Goal: Navigation & Orientation: Find specific page/section

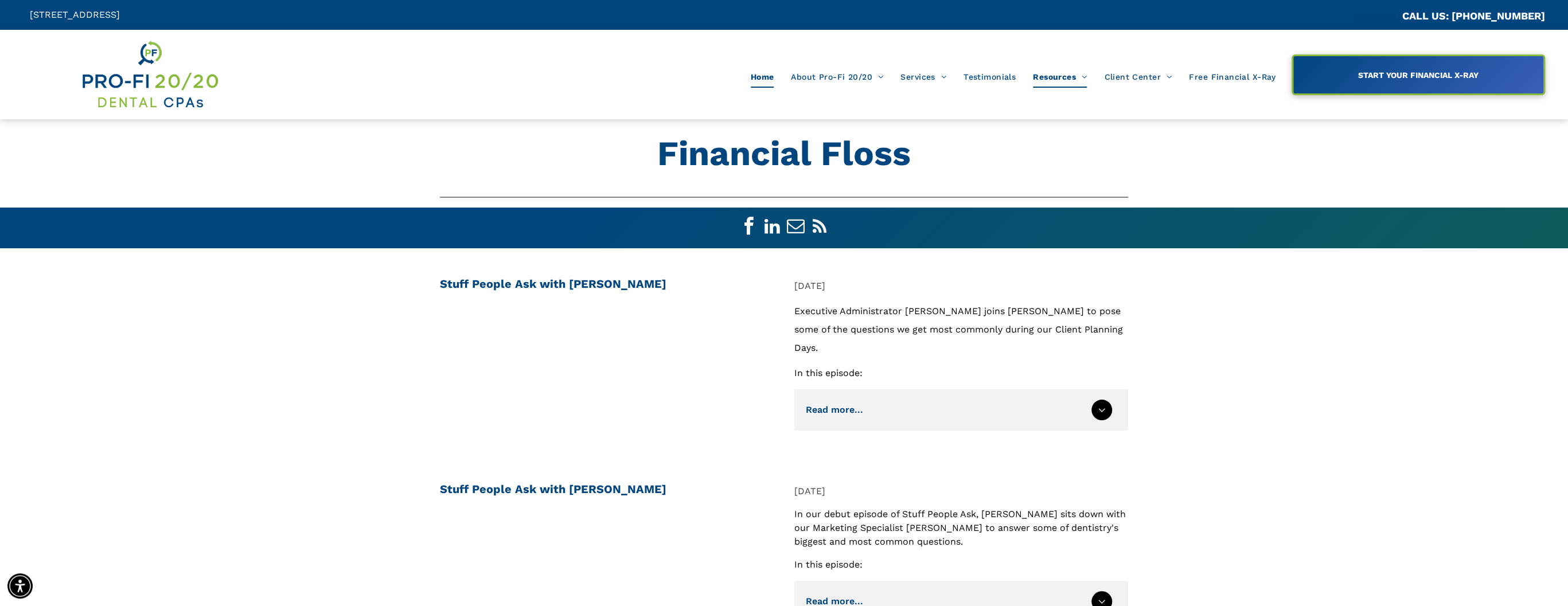
click at [764, 72] on span "Home" at bounding box center [762, 77] width 24 height 22
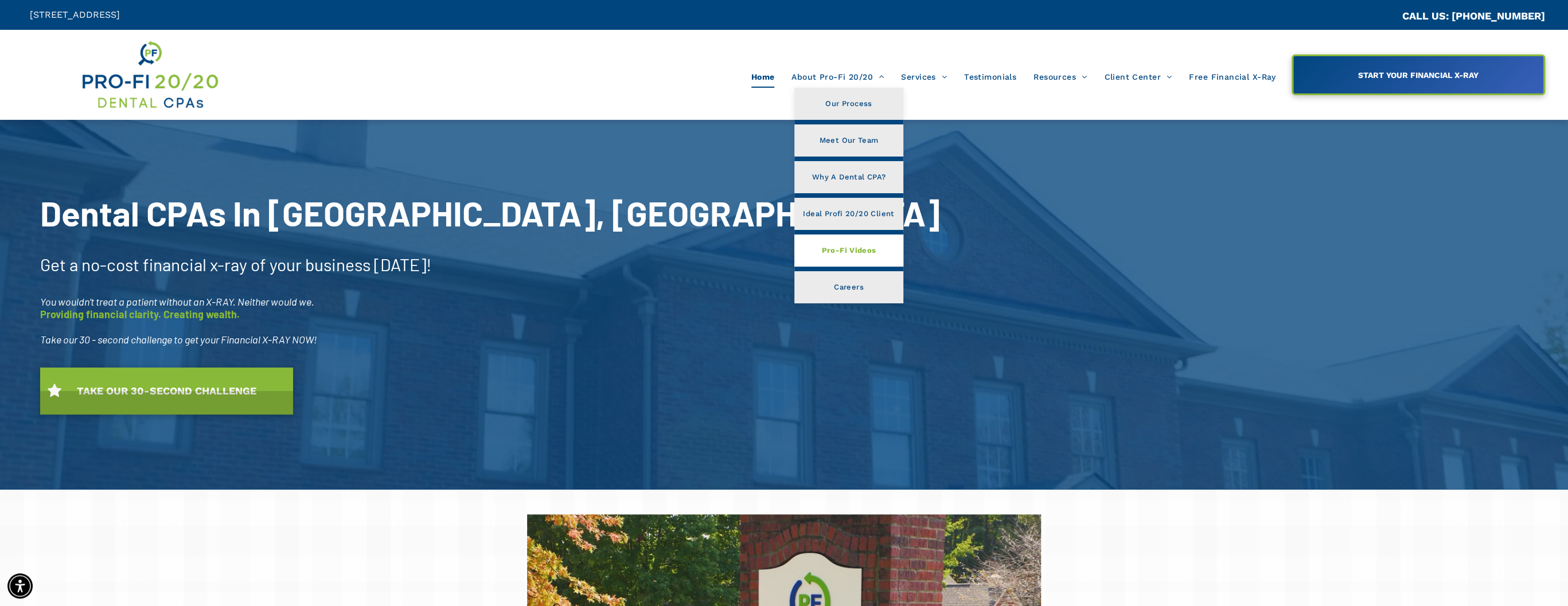
click at [857, 253] on span "Pro-Fi Videos" at bounding box center [848, 250] width 55 height 15
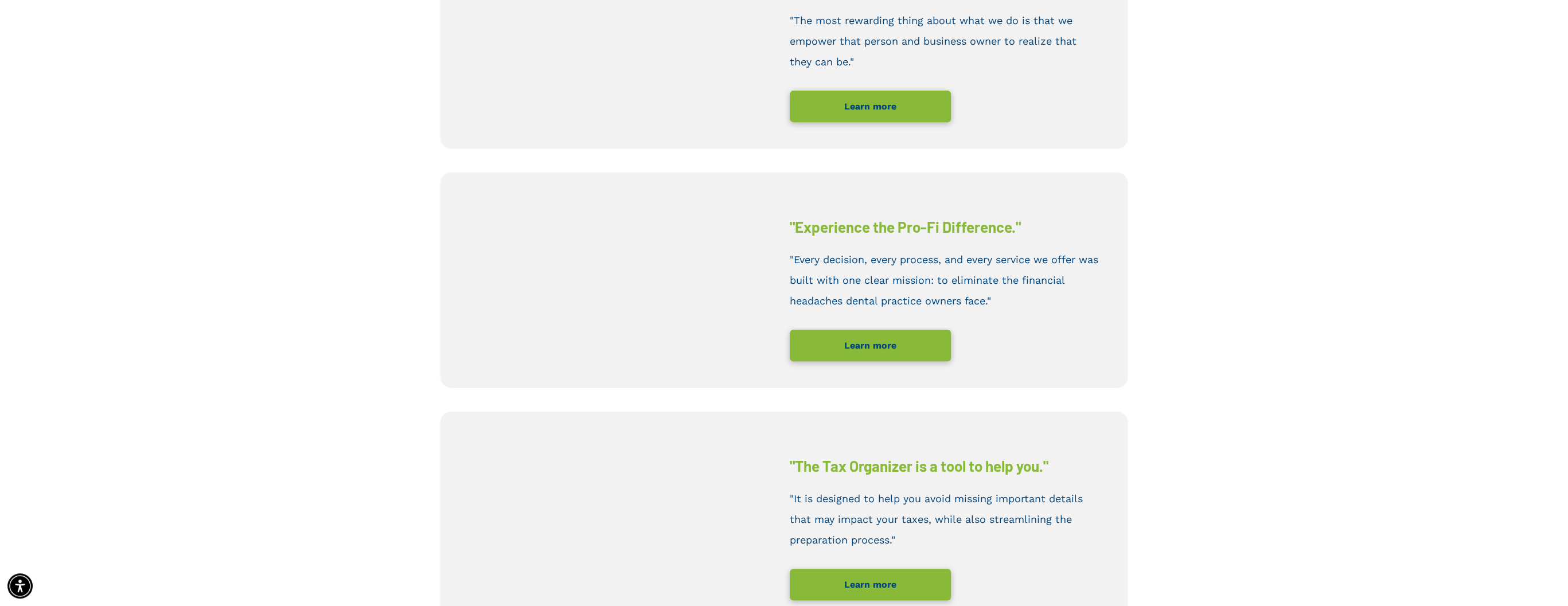
scroll to position [392, 0]
